Goal: Information Seeking & Learning: Learn about a topic

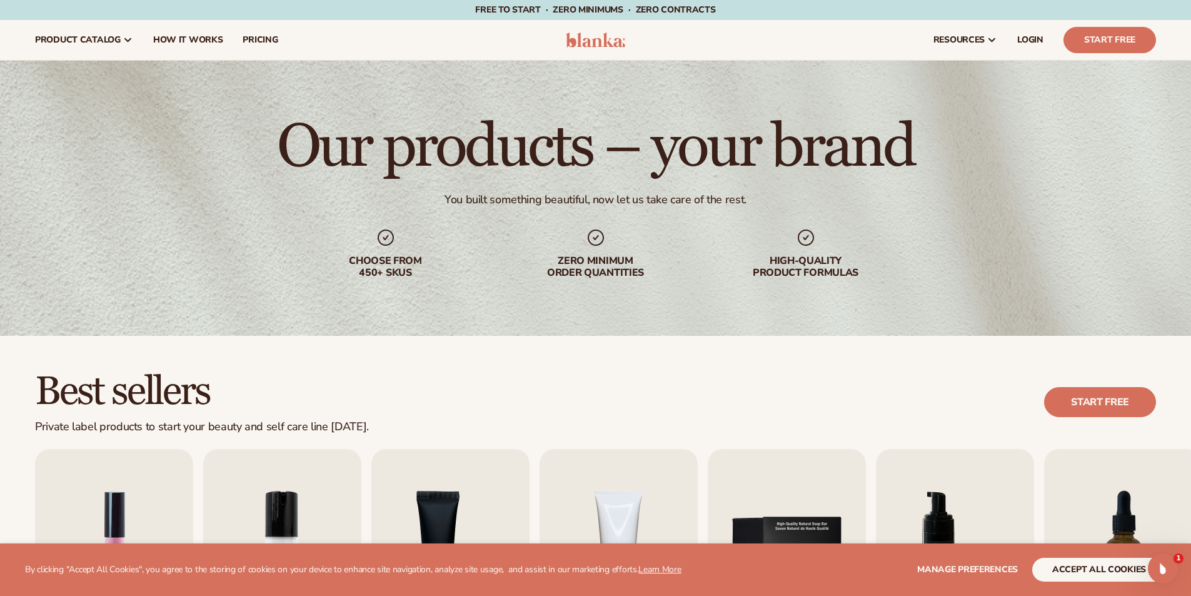
scroll to position [312, 0]
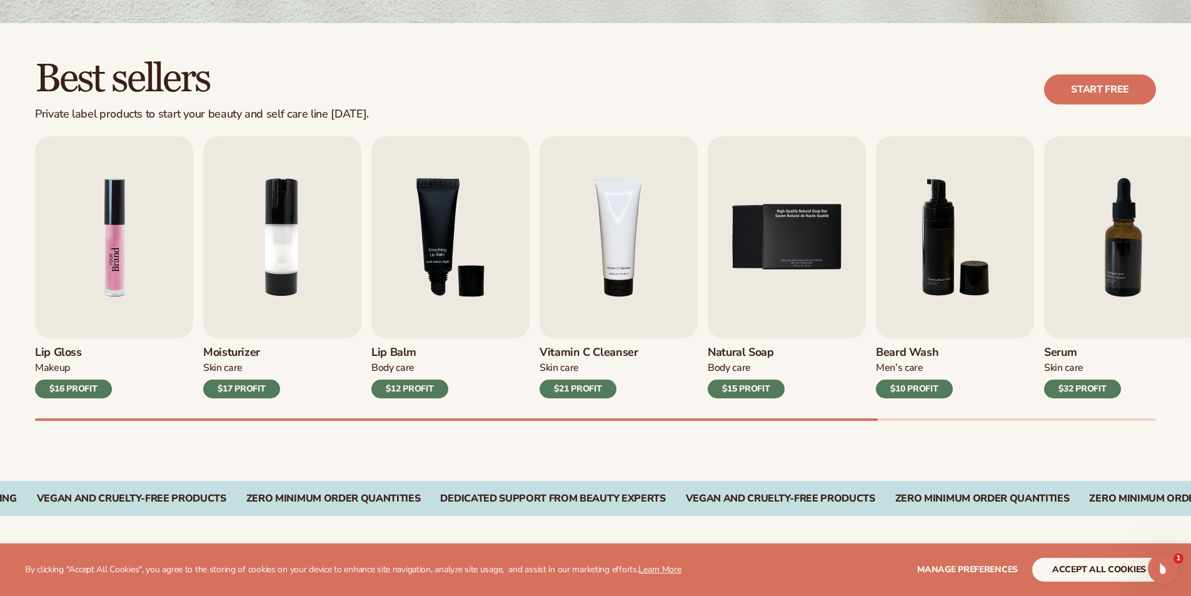
click at [127, 275] on img "1 / 9" at bounding box center [114, 237] width 158 height 202
click at [332, 274] on img "2 / 9" at bounding box center [282, 237] width 158 height 202
click at [500, 274] on img "3 / 9" at bounding box center [450, 237] width 158 height 202
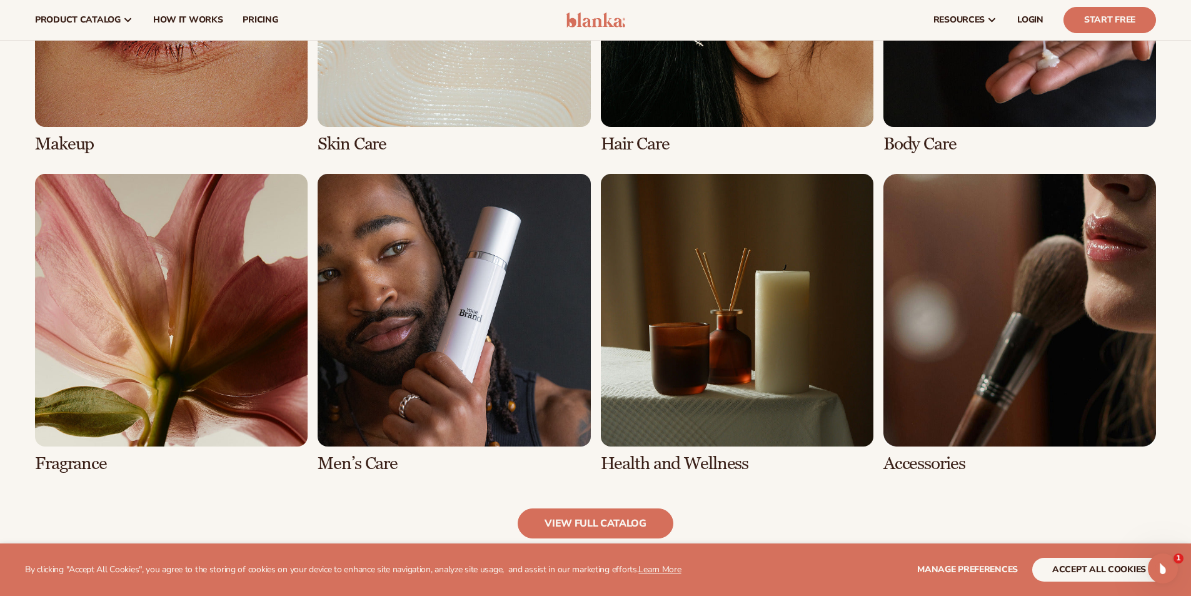
scroll to position [1062, 0]
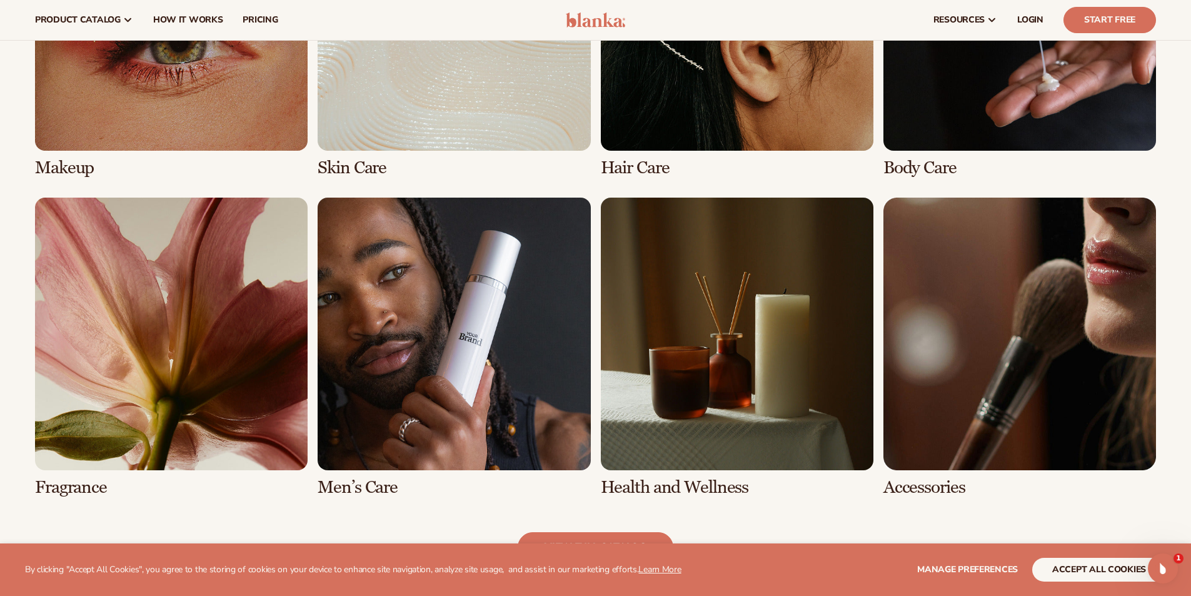
click at [229, 359] on link "5 / 8" at bounding box center [171, 346] width 272 height 299
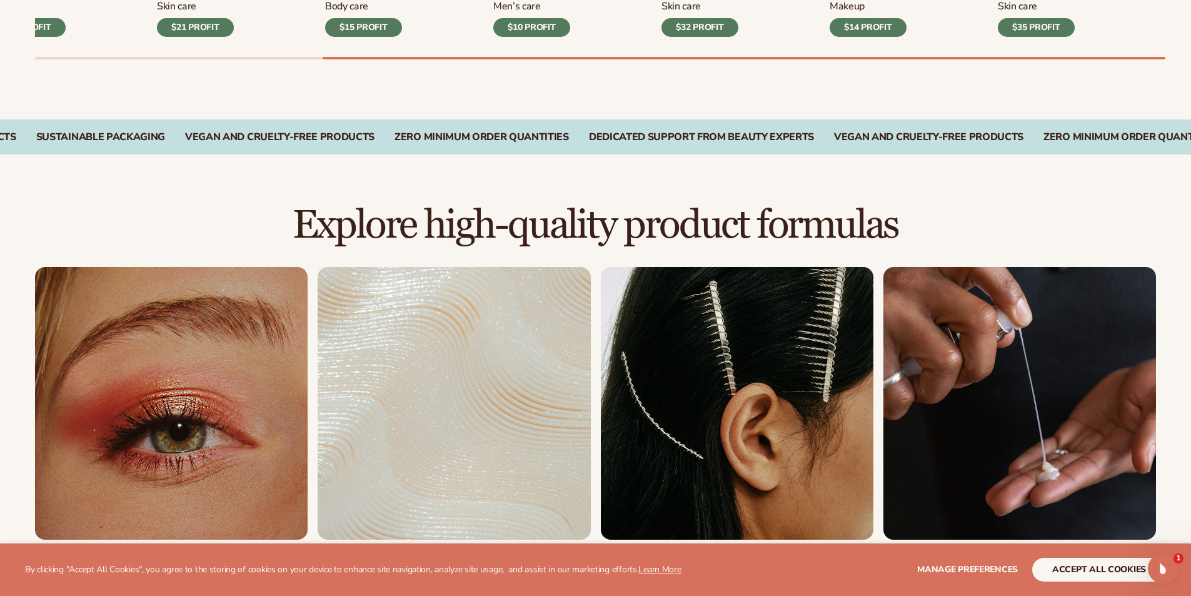
scroll to position [750, 0]
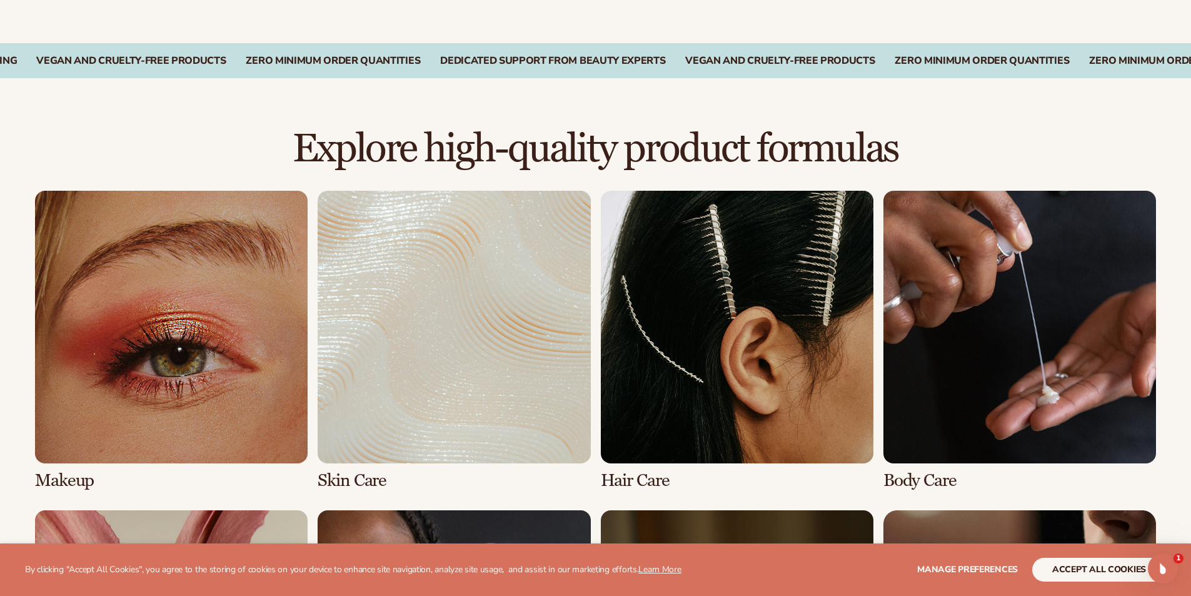
click at [528, 358] on link "2 / 8" at bounding box center [453, 340] width 272 height 299
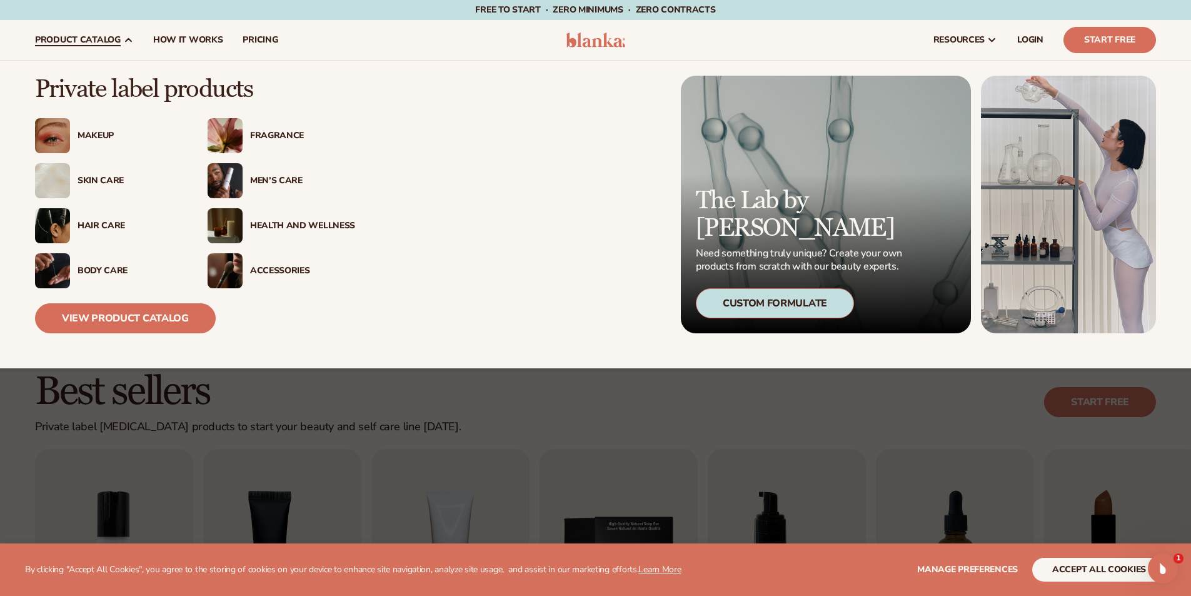
click at [85, 44] on span "product catalog" at bounding box center [78, 40] width 86 height 10
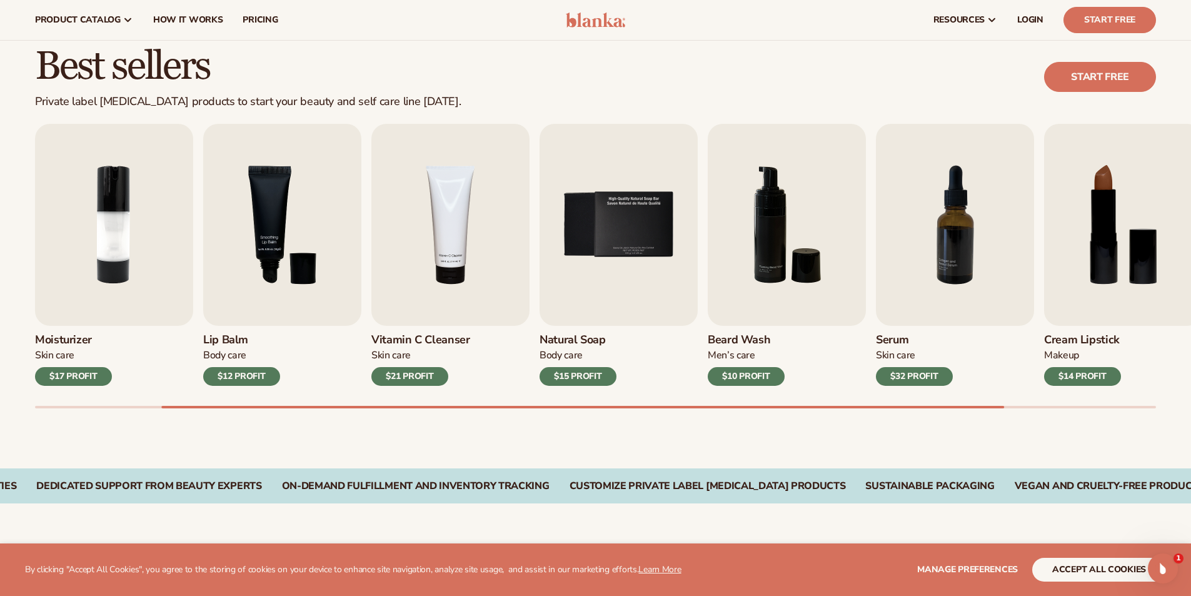
scroll to position [297, 0]
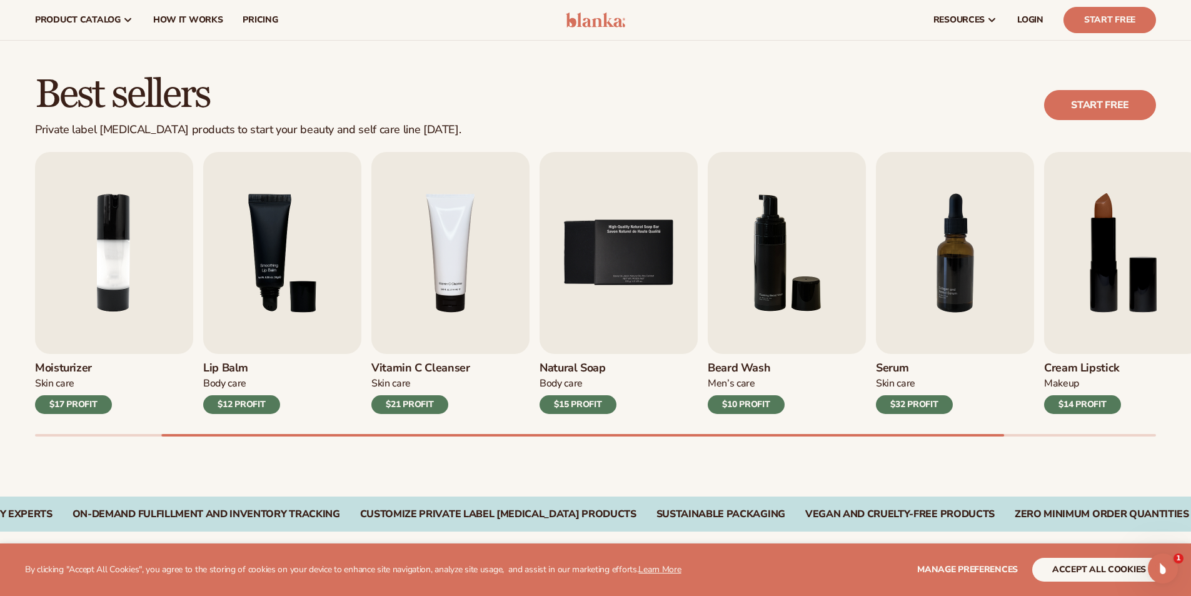
click at [416, 404] on div "$21 PROFIT" at bounding box center [409, 404] width 77 height 19
click at [627, 364] on div "Natural Soap Body Care $15 PROFIT" at bounding box center [618, 384] width 158 height 60
click at [461, 266] on img "4 / 9" at bounding box center [450, 253] width 158 height 202
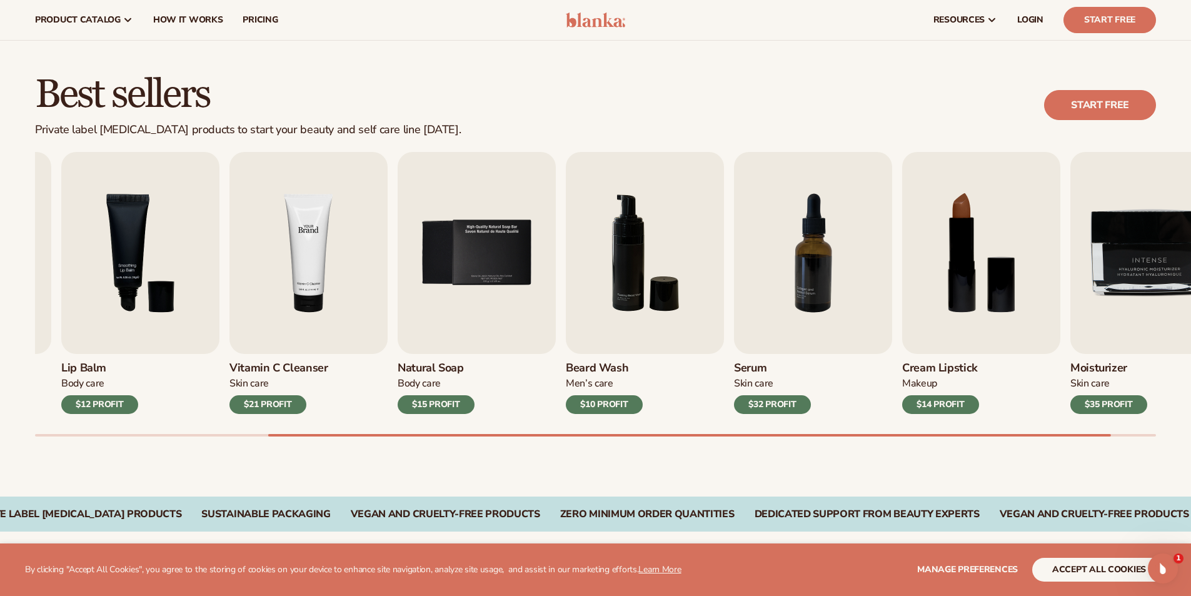
click at [289, 266] on img "4 / 9" at bounding box center [308, 253] width 158 height 202
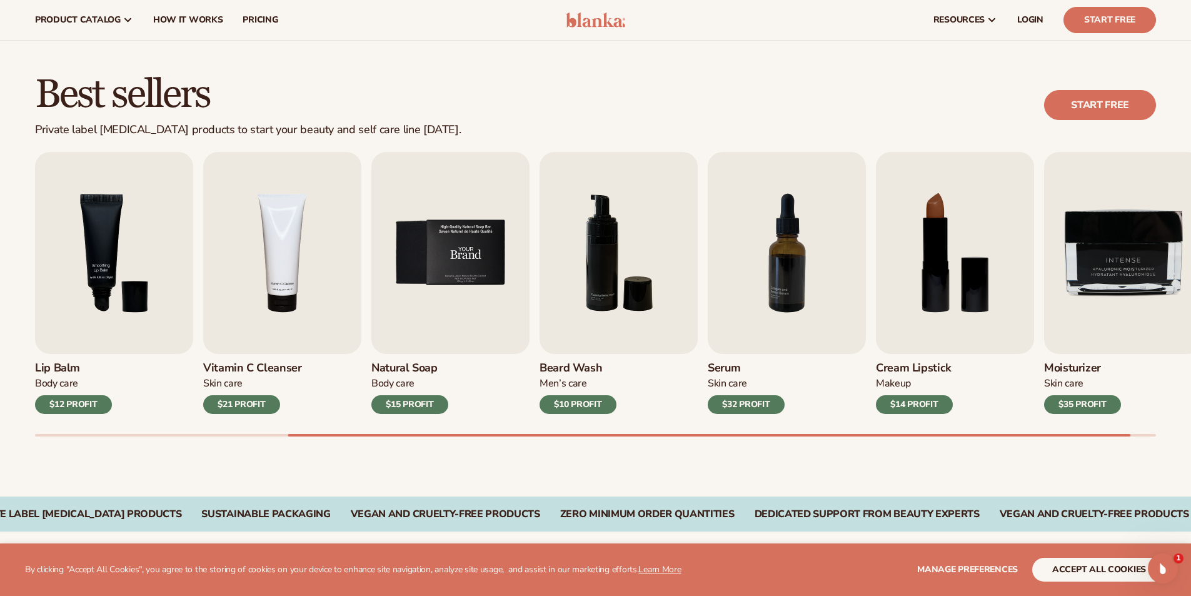
click at [458, 272] on img "5 / 9" at bounding box center [450, 253] width 158 height 202
click at [202, 276] on div "Lip Gloss Makeup $16 PROFIT Moisturizer [MEDICAL_DATA] $17 PROFIT [MEDICAL_DATA]" at bounding box center [259, 283] width 1121 height 262
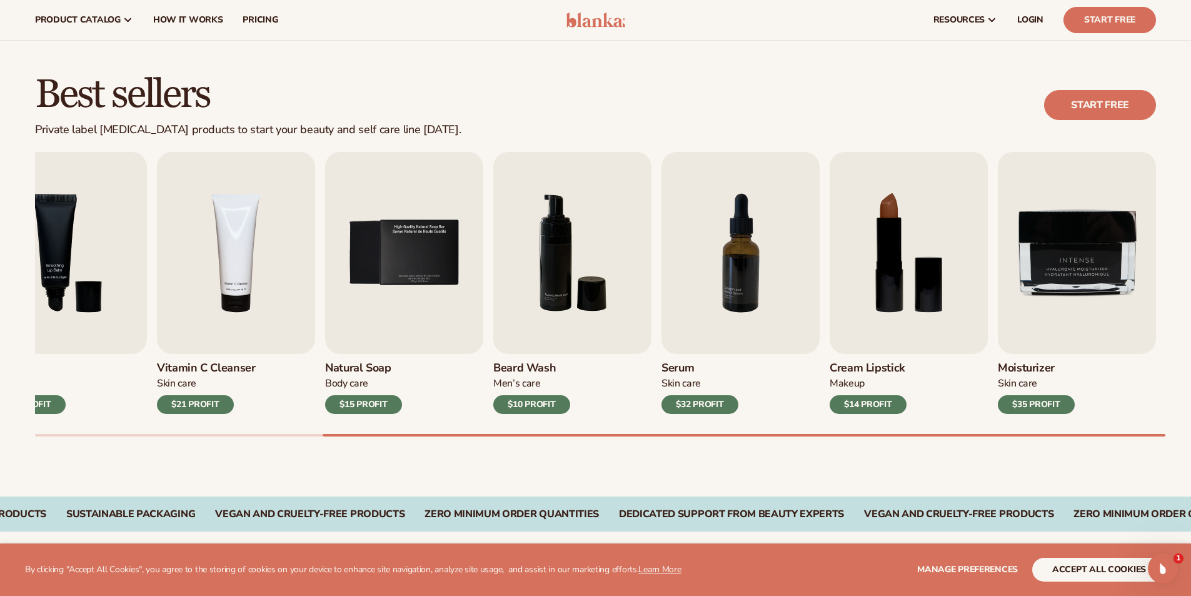
click at [183, 402] on div "$21 PROFIT" at bounding box center [195, 404] width 77 height 19
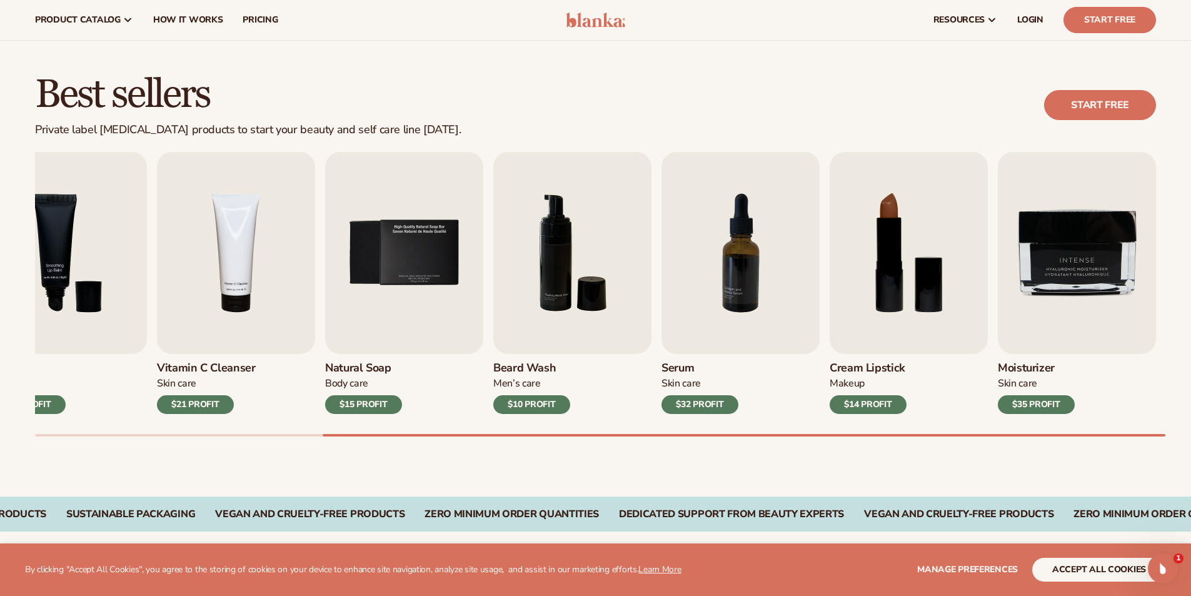
click at [183, 402] on div "$21 PROFIT" at bounding box center [195, 404] width 77 height 19
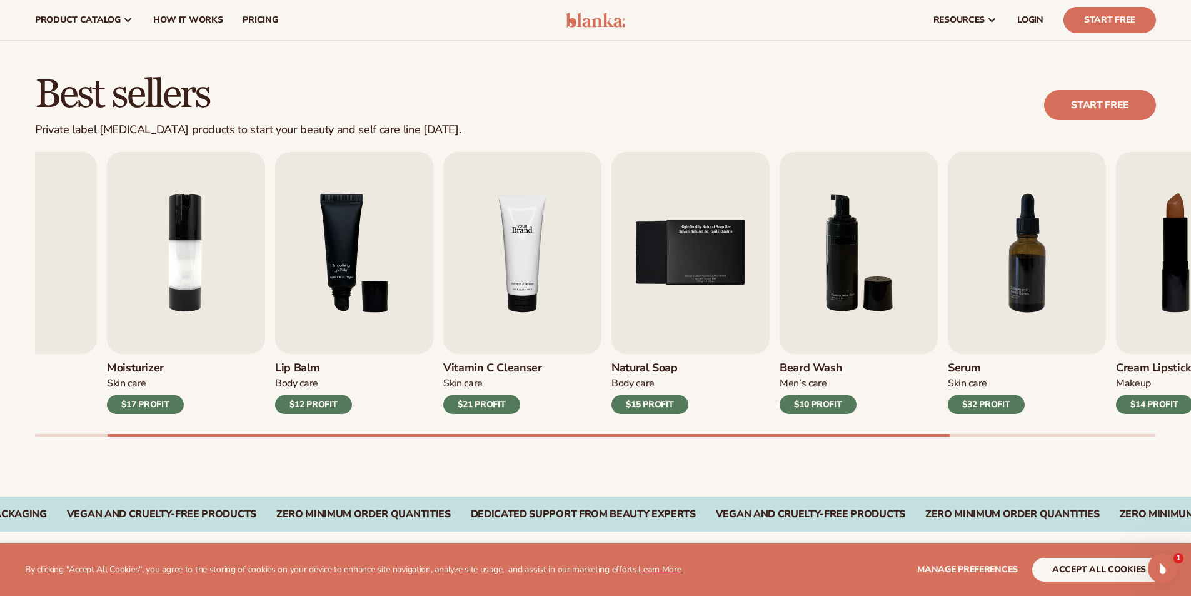
click at [601, 294] on img "4 / 9" at bounding box center [522, 253] width 158 height 202
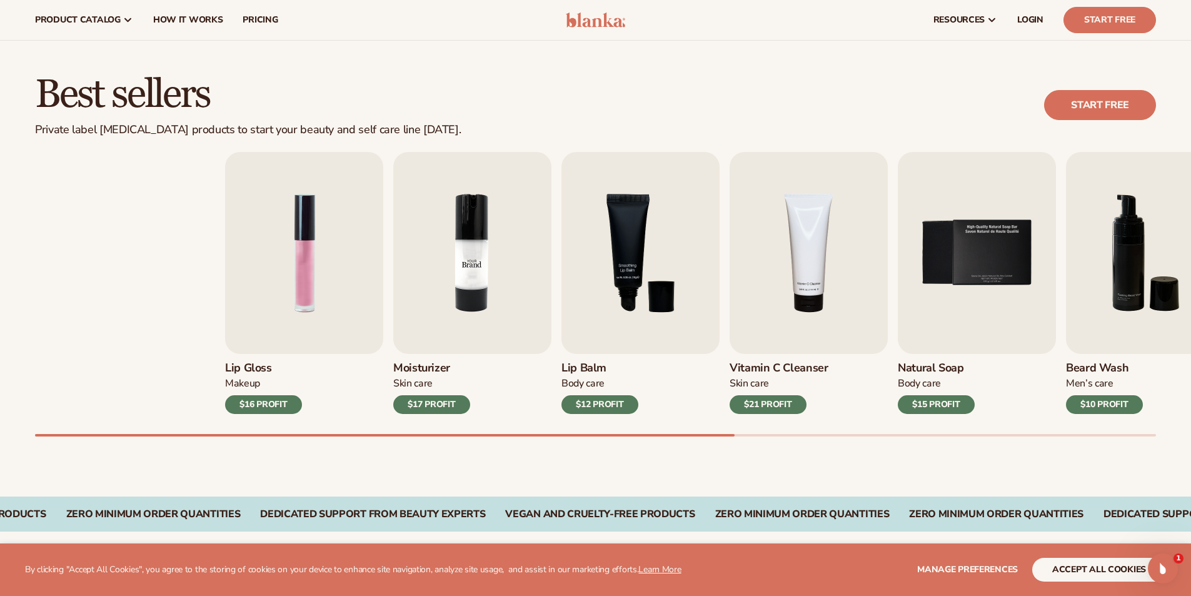
click at [769, 312] on div "Lip Gloss Makeup $16 PROFIT Moisturizer [MEDICAL_DATA] $17 PROFIT [MEDICAL_DATA]" at bounding box center [785, 283] width 1121 height 262
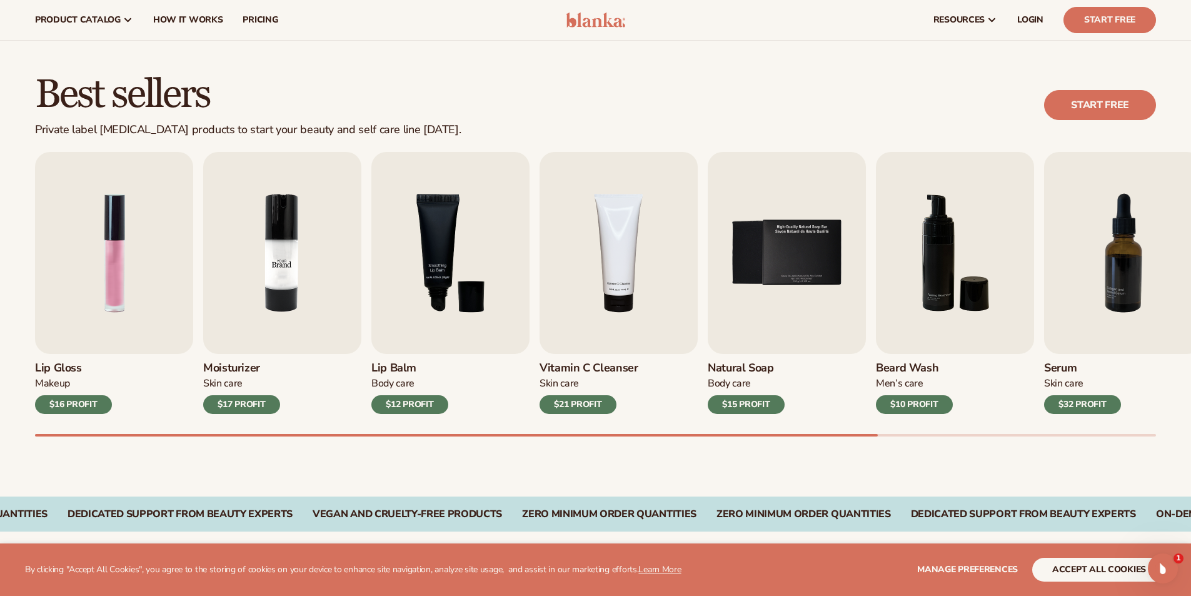
click at [269, 251] on img "2 / 9" at bounding box center [282, 253] width 158 height 202
click at [269, 252] on img "2 / 9" at bounding box center [282, 253] width 158 height 202
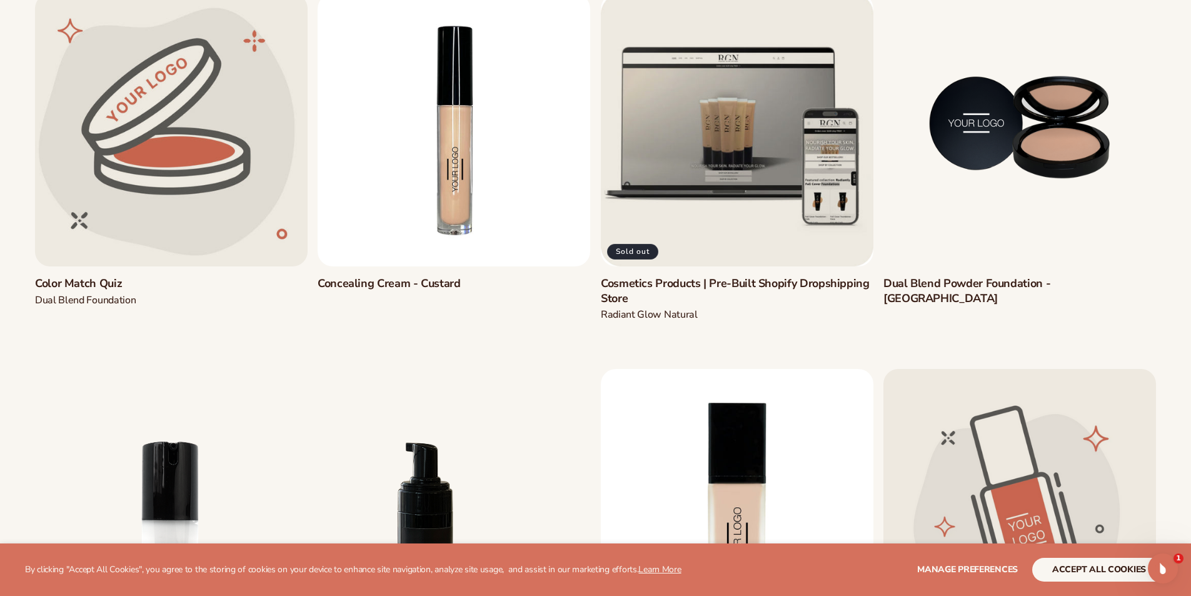
scroll to position [1062, 0]
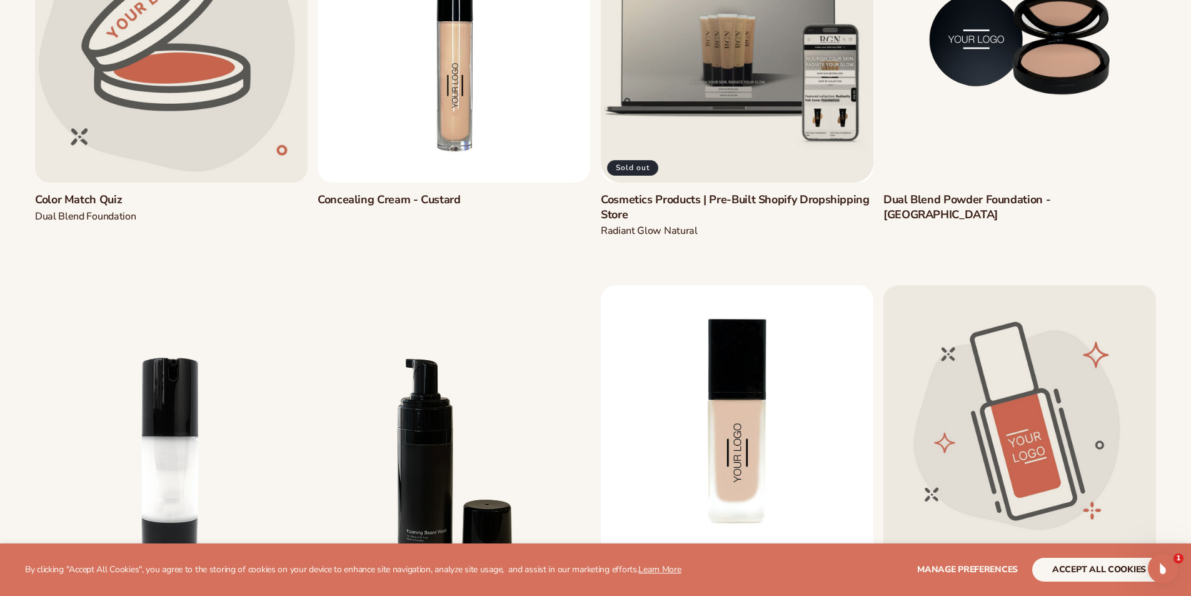
click at [447, 192] on link "Concealing Cream - Custard" at bounding box center [453, 199] width 272 height 14
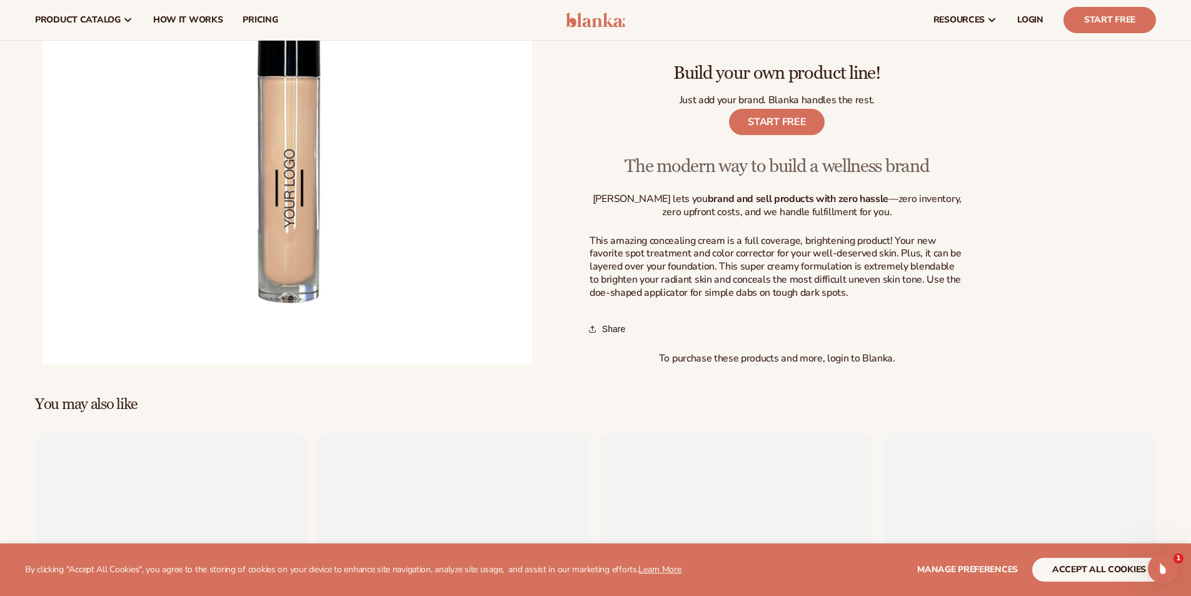
scroll to position [62, 0]
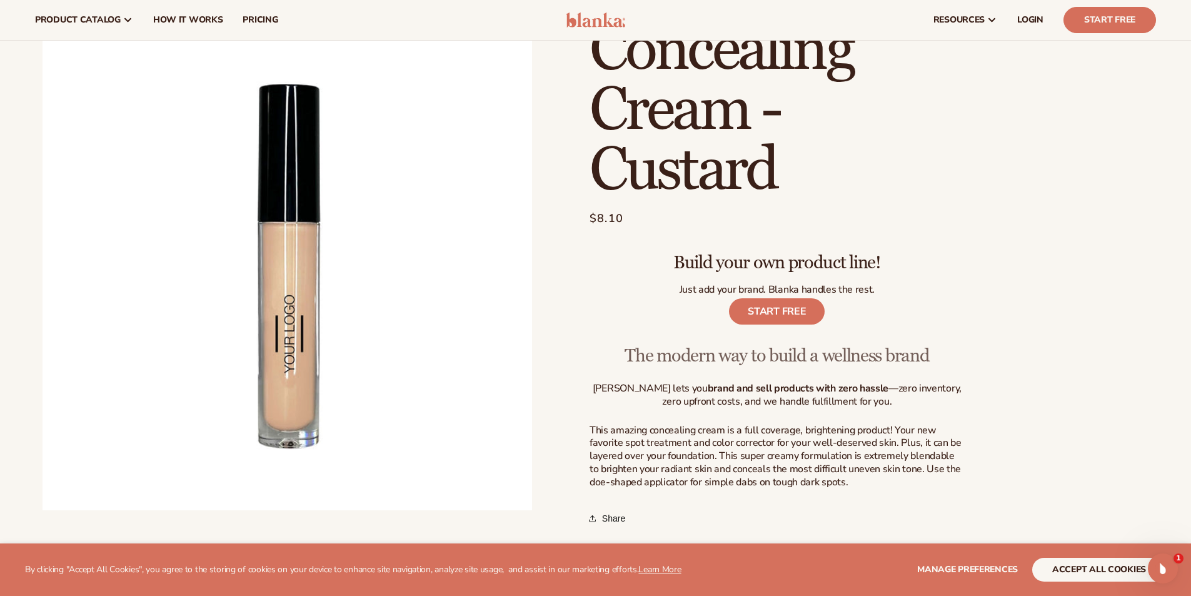
click at [761, 314] on link "START FREE" at bounding box center [777, 311] width 96 height 26
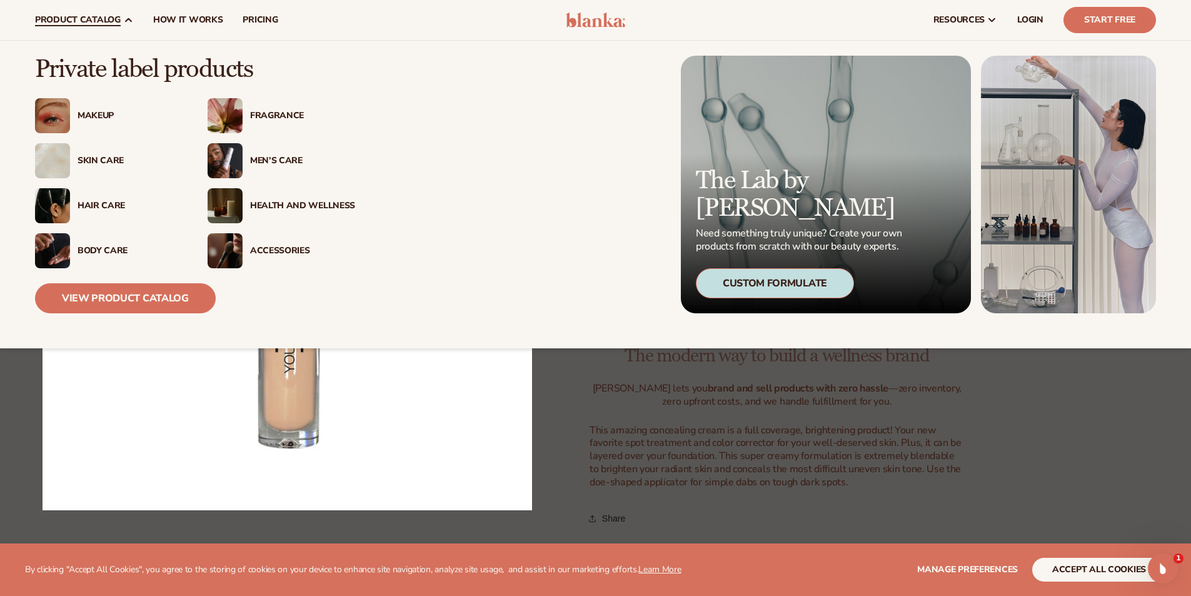
click at [104, 159] on div "Skin Care" at bounding box center [129, 161] width 105 height 11
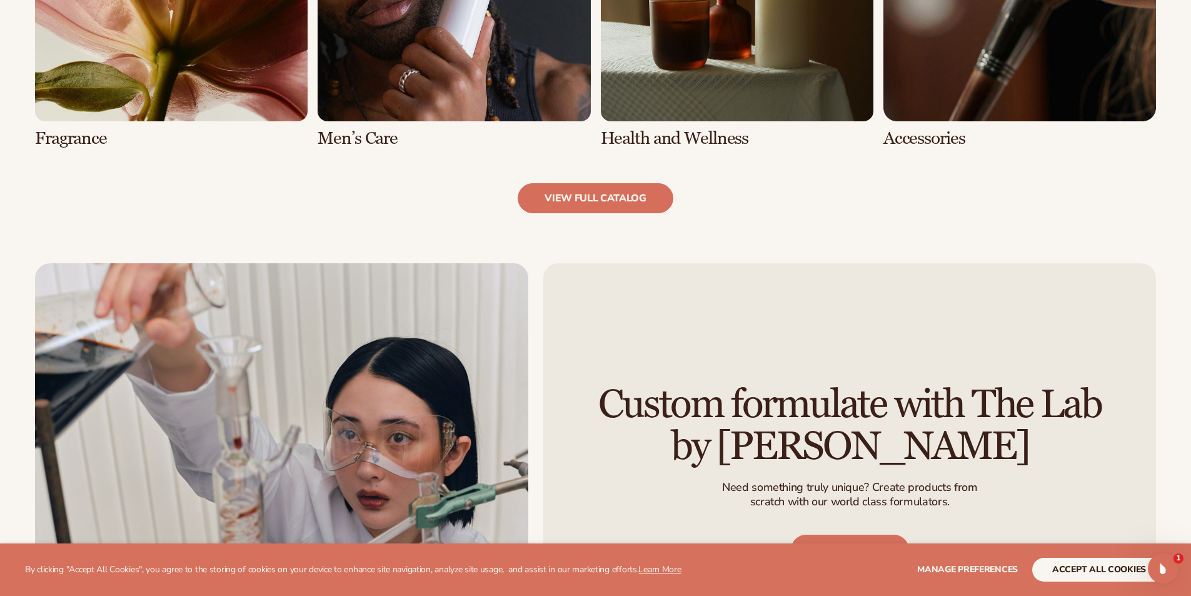
scroll to position [1562, 0]
